Goal: Find specific page/section: Find specific page/section

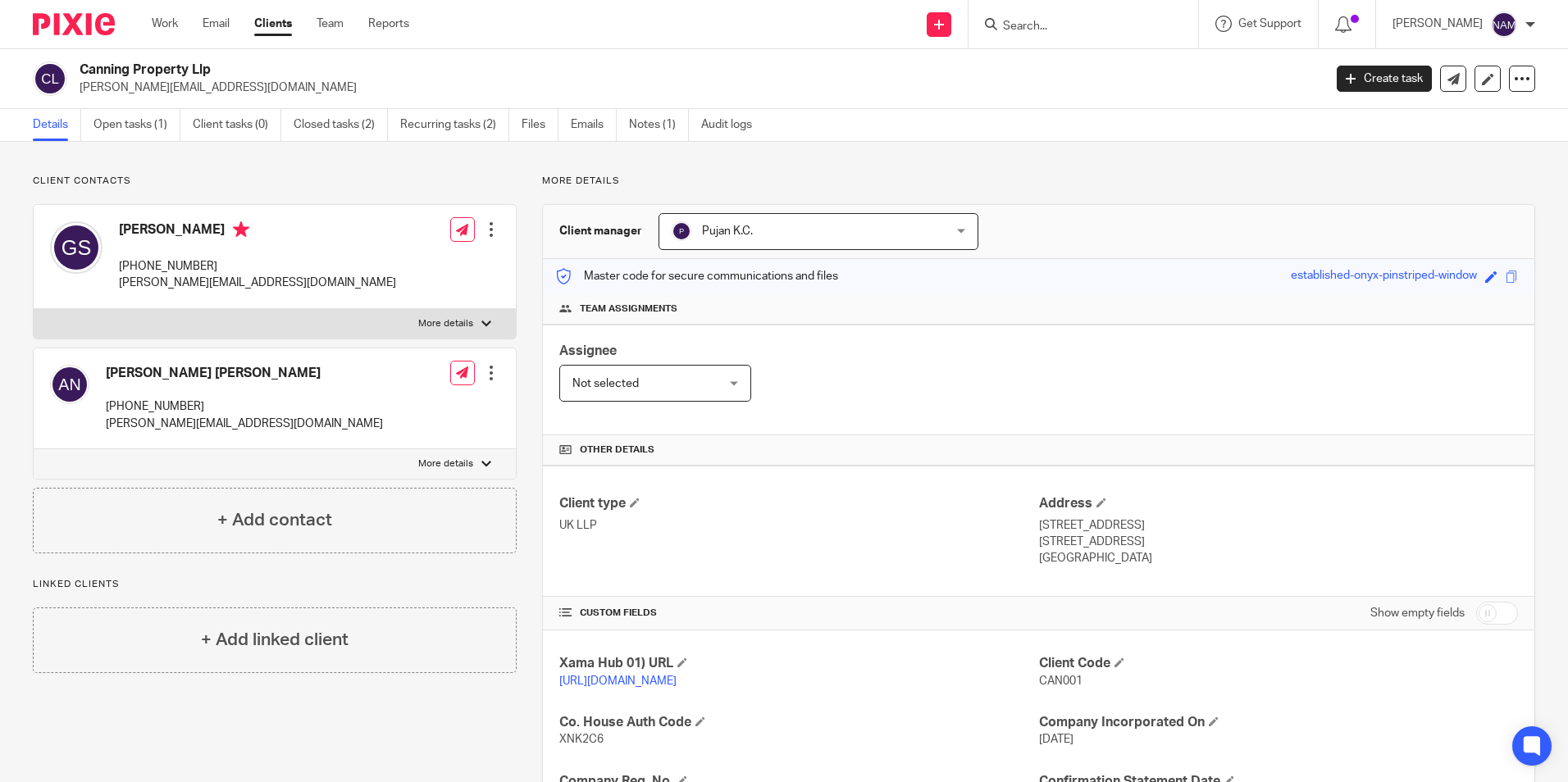
click at [1093, 27] on input "Search" at bounding box center [1075, 26] width 148 height 14
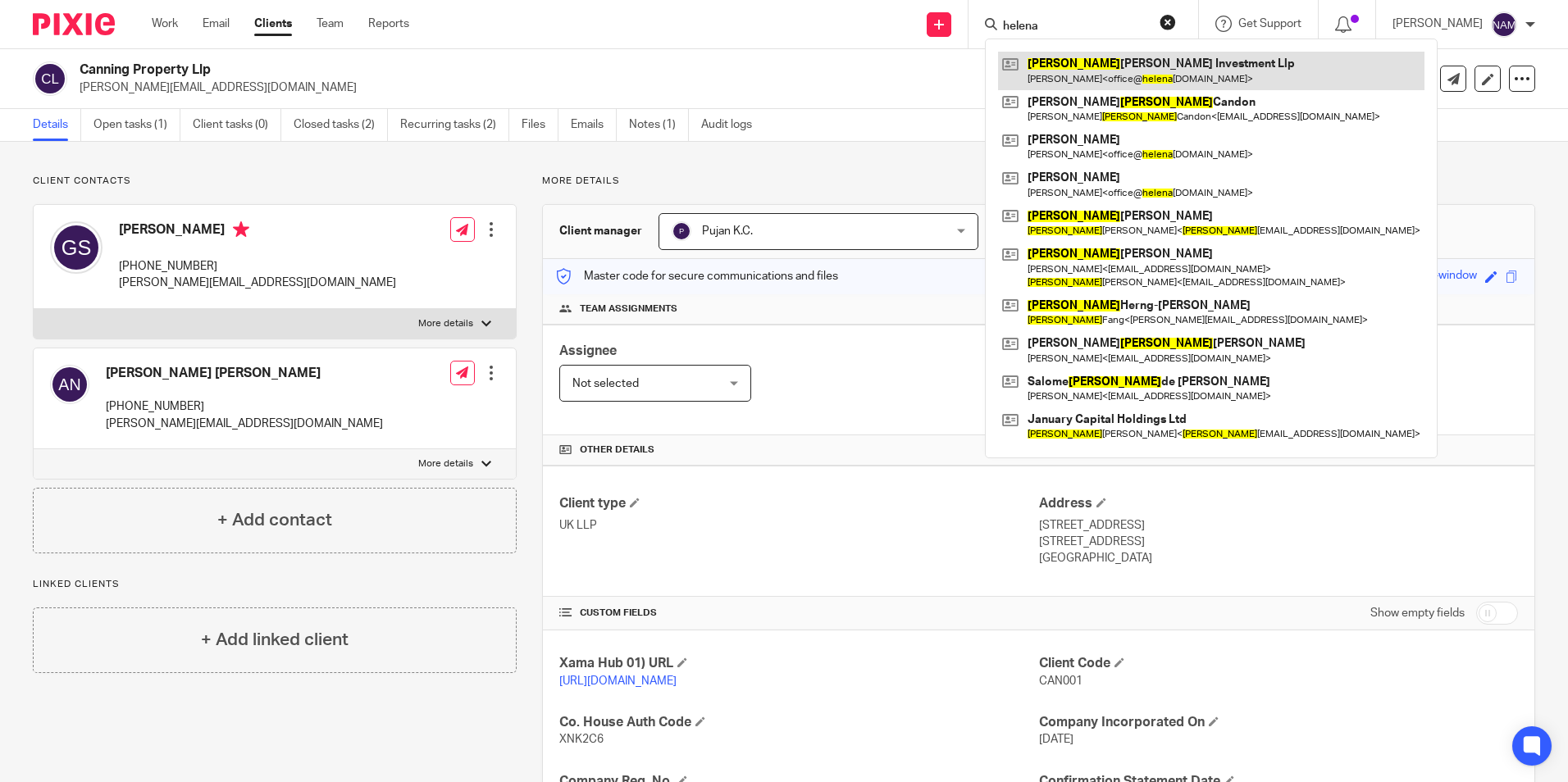
type input "helena"
click at [1085, 67] on link at bounding box center [1211, 70] width 427 height 38
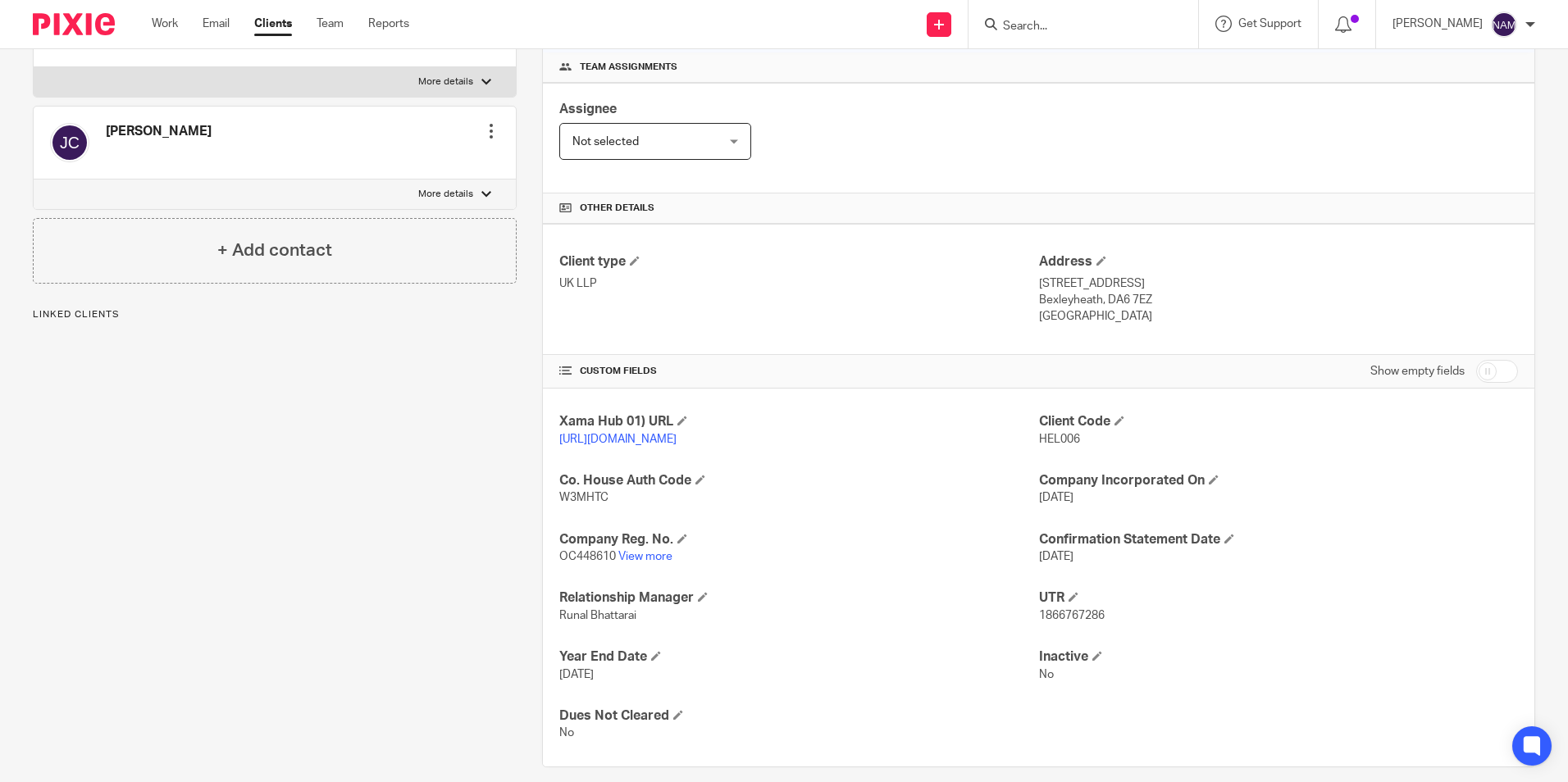
scroll to position [246, 0]
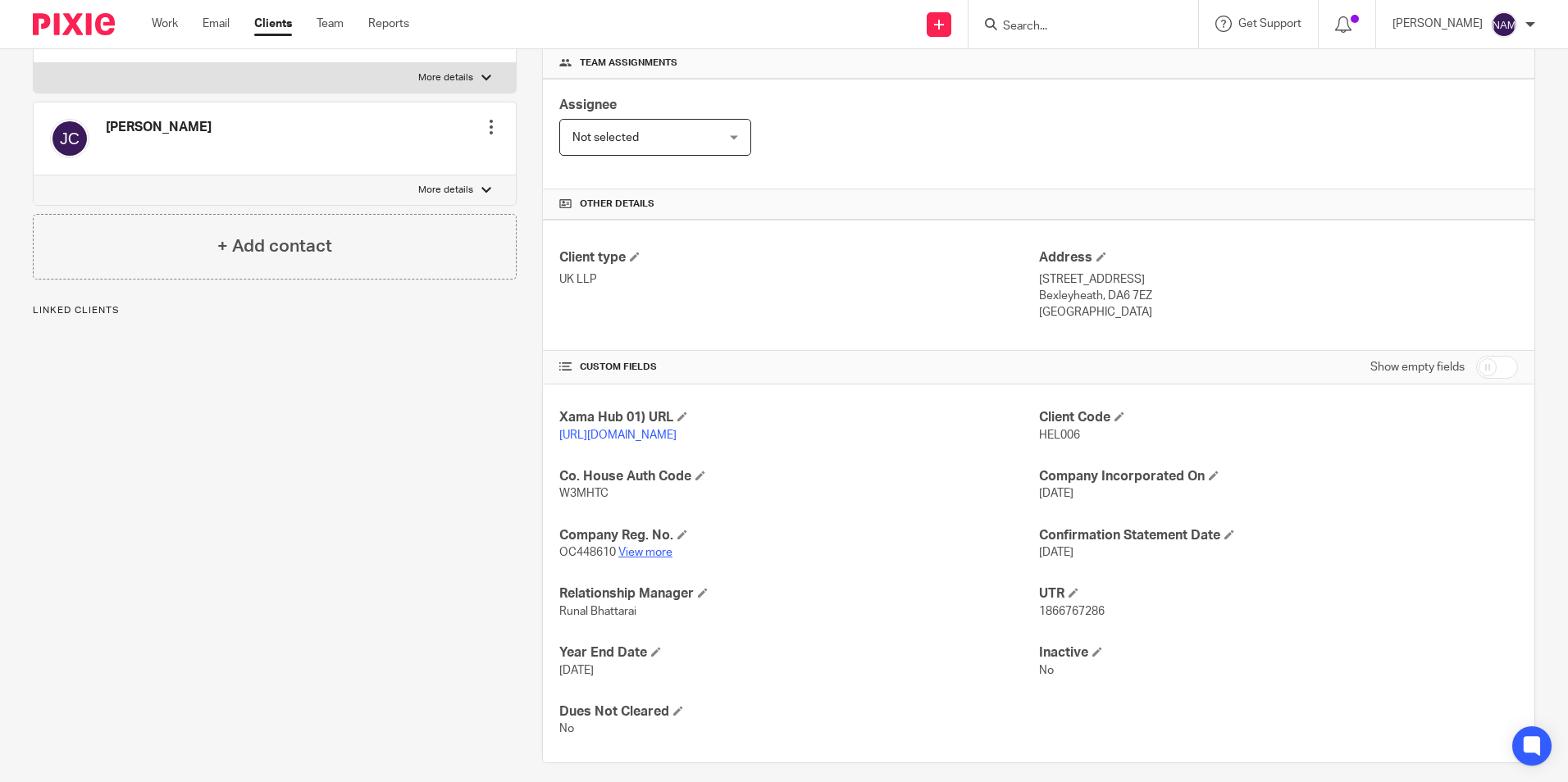
click at [647, 558] on link "View more" at bounding box center [645, 553] width 54 height 12
